Goal: Navigation & Orientation: Find specific page/section

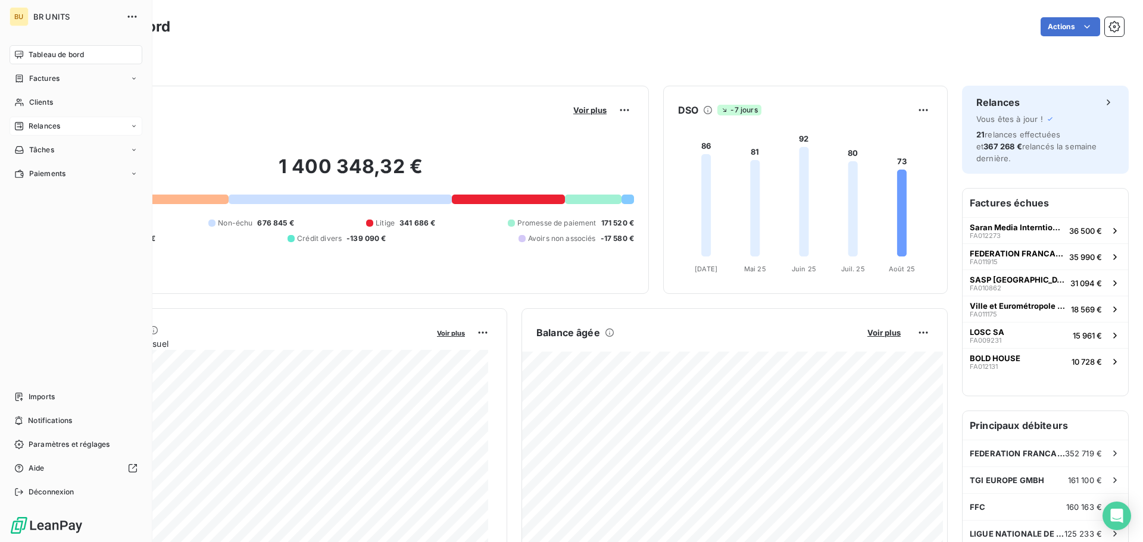
click at [40, 126] on span "Relances" at bounding box center [45, 126] width 32 height 11
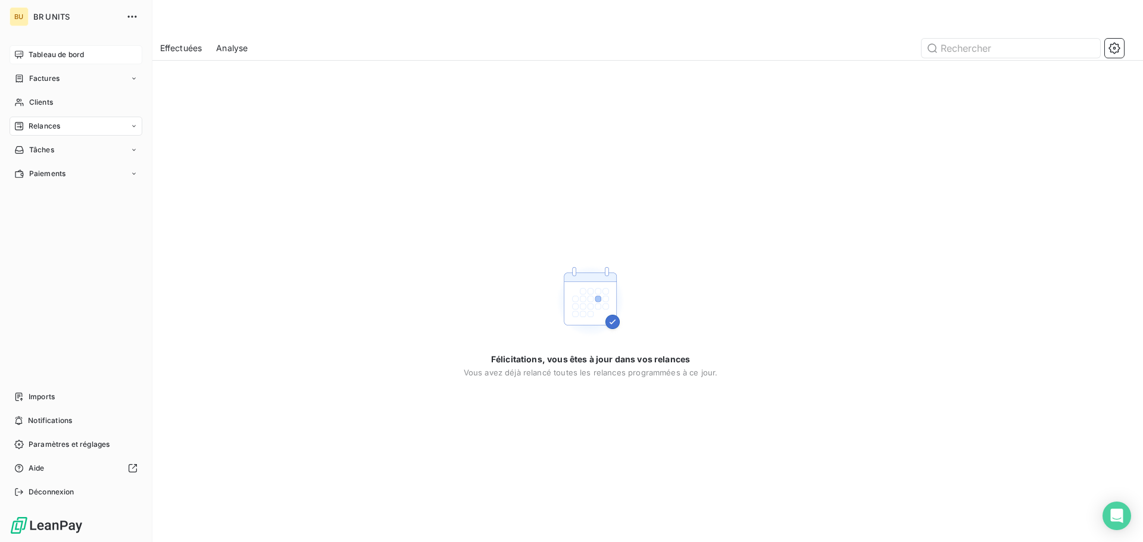
click at [42, 58] on span "Tableau de bord" at bounding box center [56, 54] width 55 height 11
